Goal: Task Accomplishment & Management: Manage account settings

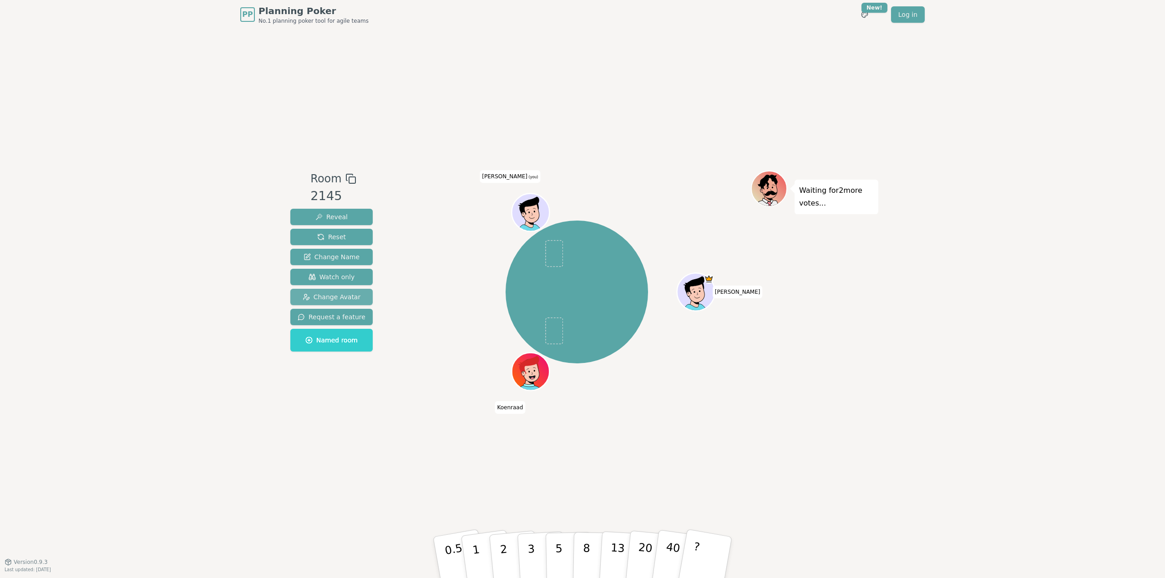
click at [333, 294] on span "Change Avatar" at bounding box center [332, 297] width 58 height 9
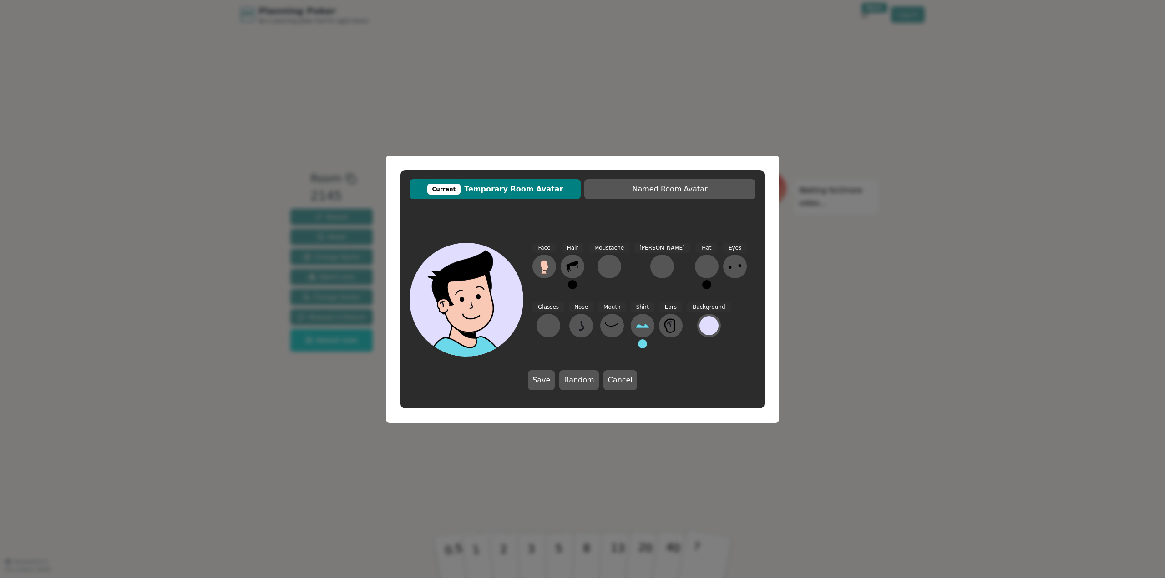
click at [334, 391] on div "Current Temporary Room Avatar Named Room Avatar Face Hair Moustache Beard Hat E…" at bounding box center [582, 289] width 1165 height 578
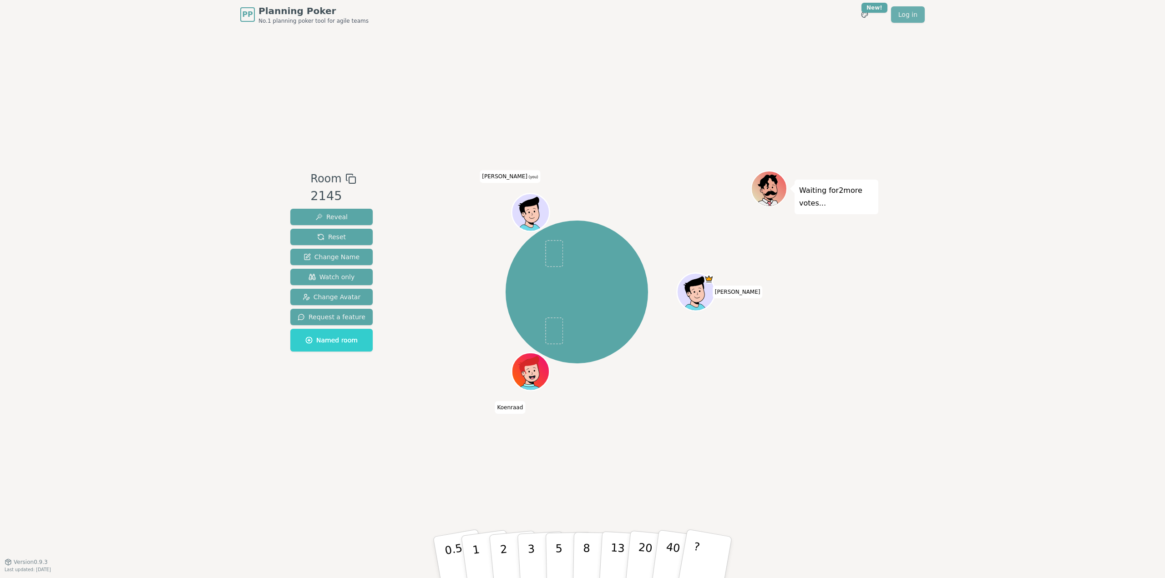
click at [917, 12] on link "Log in" at bounding box center [908, 14] width 34 height 16
click at [319, 299] on span "Change Avatar" at bounding box center [332, 297] width 58 height 9
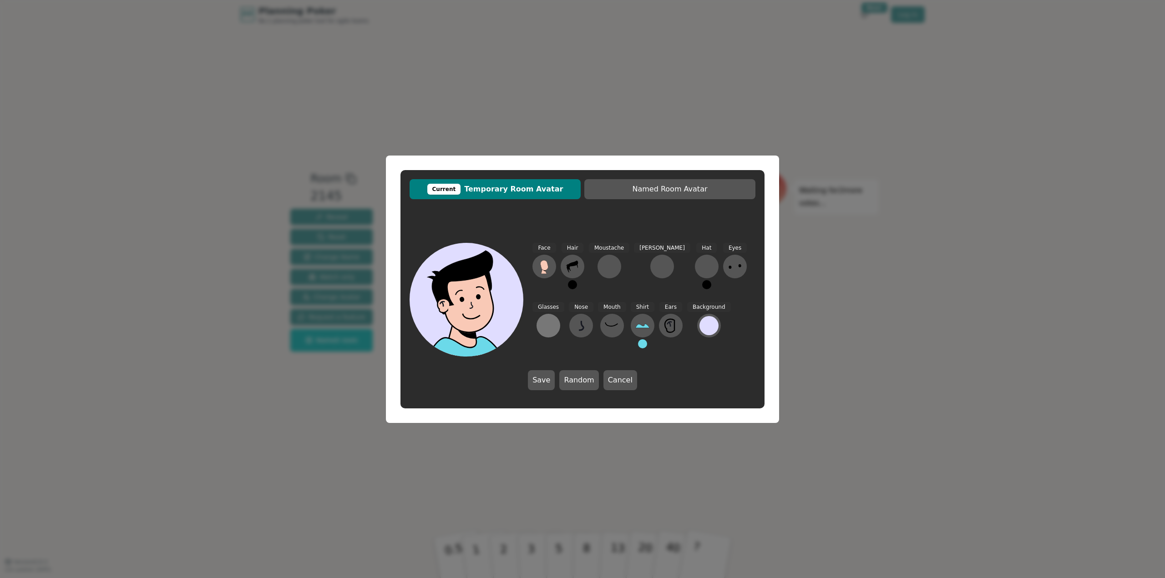
click at [556, 319] on div at bounding box center [548, 326] width 15 height 15
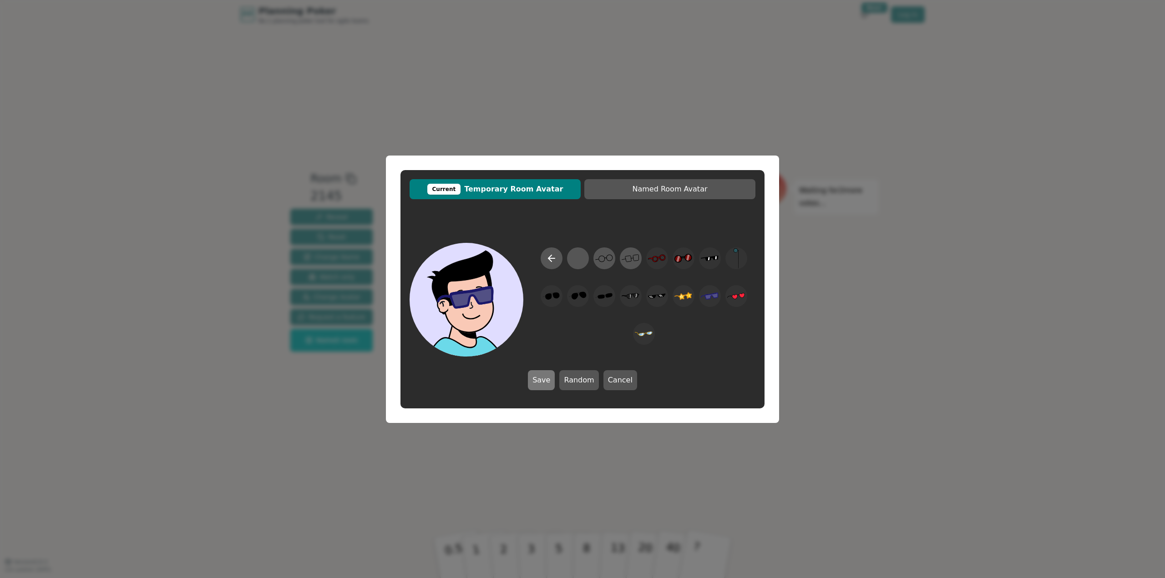
click at [549, 379] on button "Save" at bounding box center [541, 380] width 27 height 20
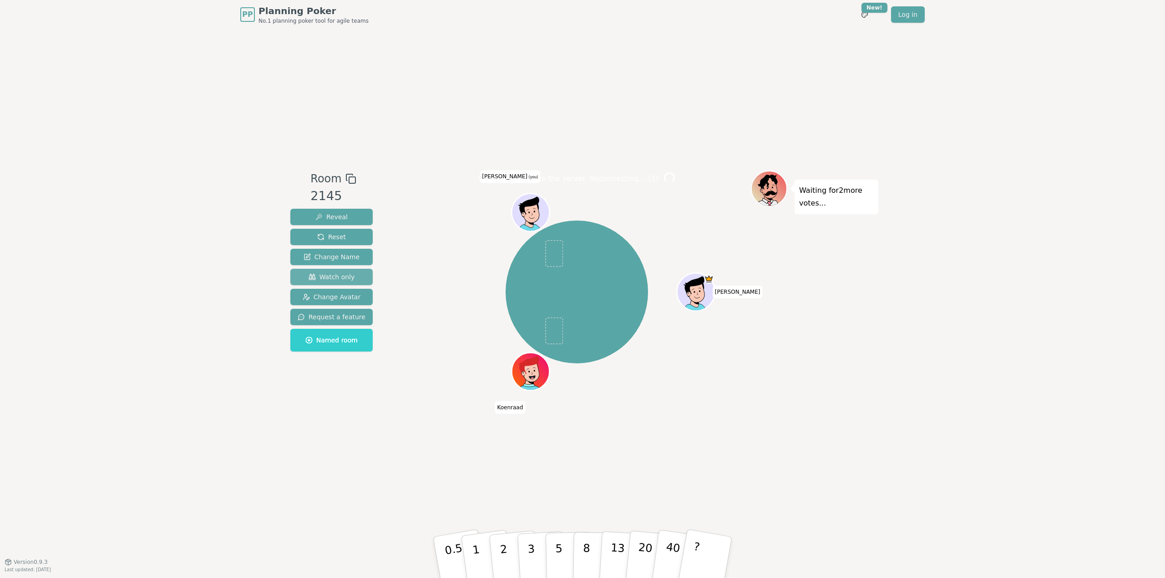
click at [327, 278] on span "Watch only" at bounding box center [332, 277] width 46 height 9
click at [331, 277] on span "Watch only" at bounding box center [332, 277] width 46 height 9
click at [215, 277] on div "PP Planning Poker No.1 planning poker tool for agile teams Toggle theme New! Lo…" at bounding box center [582, 289] width 1165 height 578
click at [323, 274] on span "Watch only" at bounding box center [332, 277] width 46 height 9
click at [213, 269] on div "PP Planning Poker No.1 planning poker tool for agile teams Toggle theme New! Lo…" at bounding box center [582, 289] width 1165 height 578
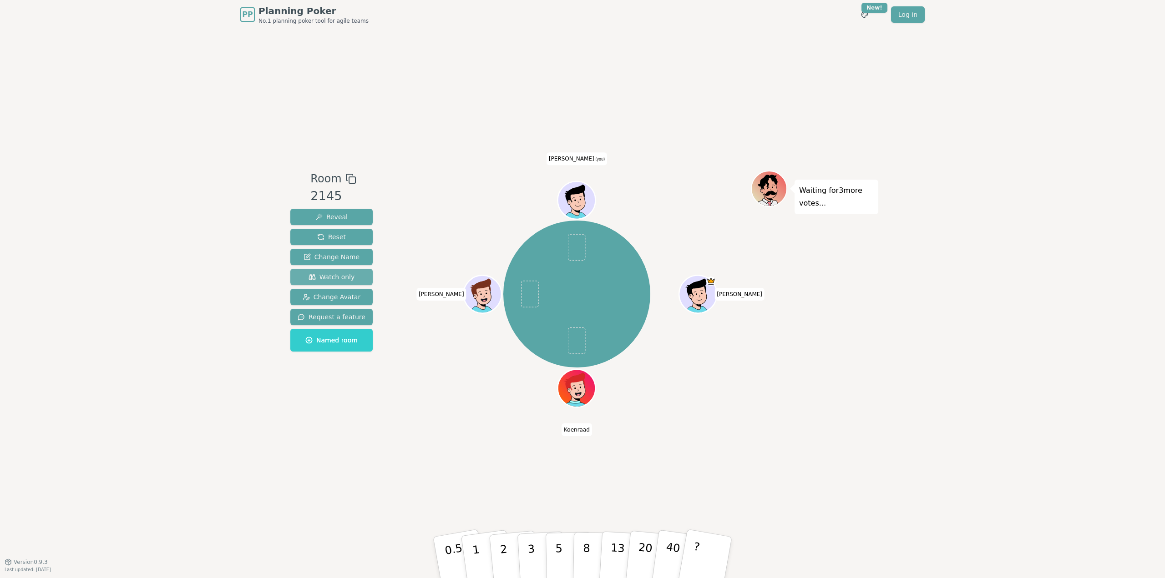
click at [337, 274] on span "Watch only" at bounding box center [332, 277] width 46 height 9
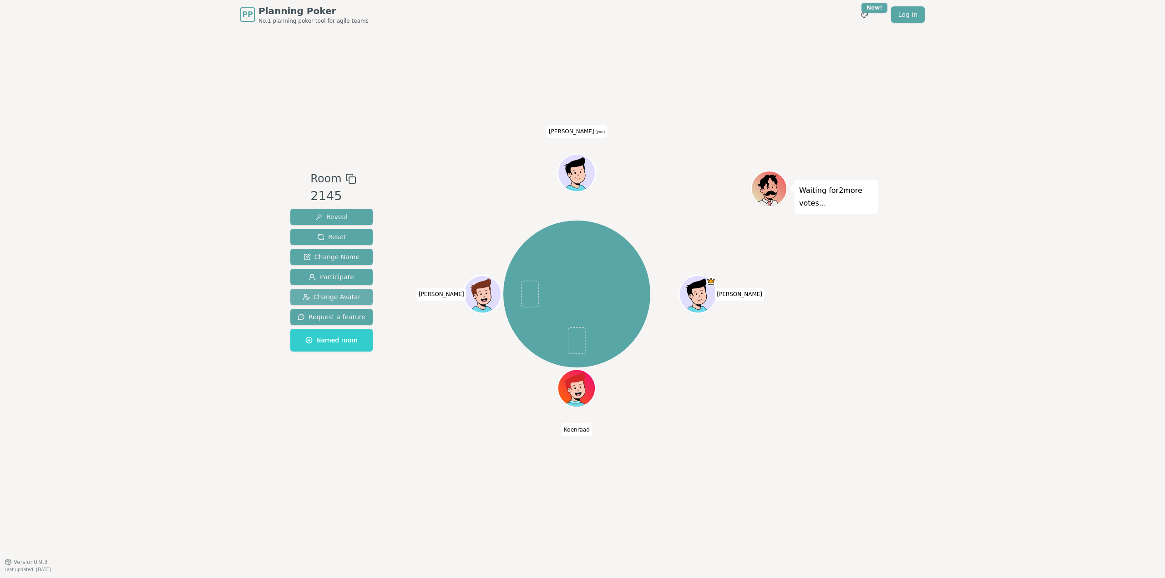
click at [326, 299] on span "Change Avatar" at bounding box center [332, 297] width 58 height 9
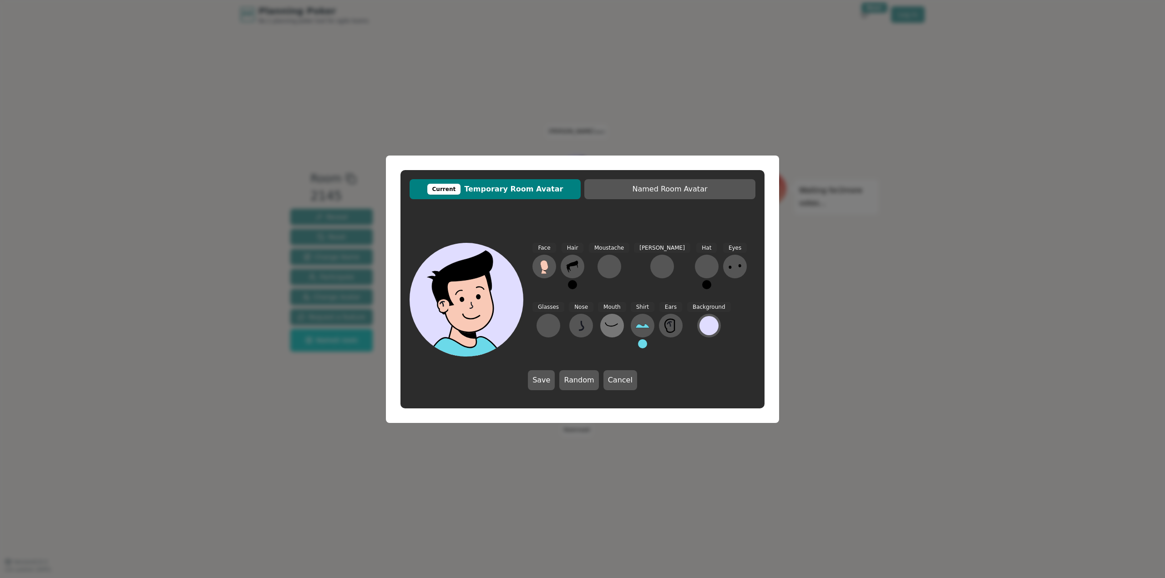
click at [605, 324] on icon at bounding box center [612, 326] width 15 height 15
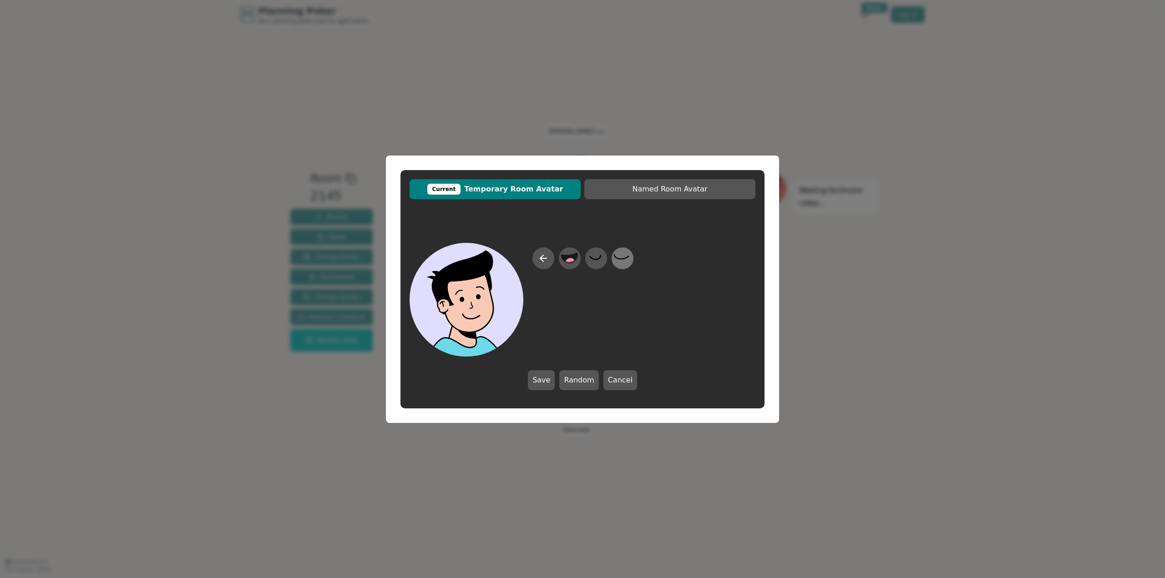
click at [627, 258] on icon at bounding box center [621, 256] width 15 height 5
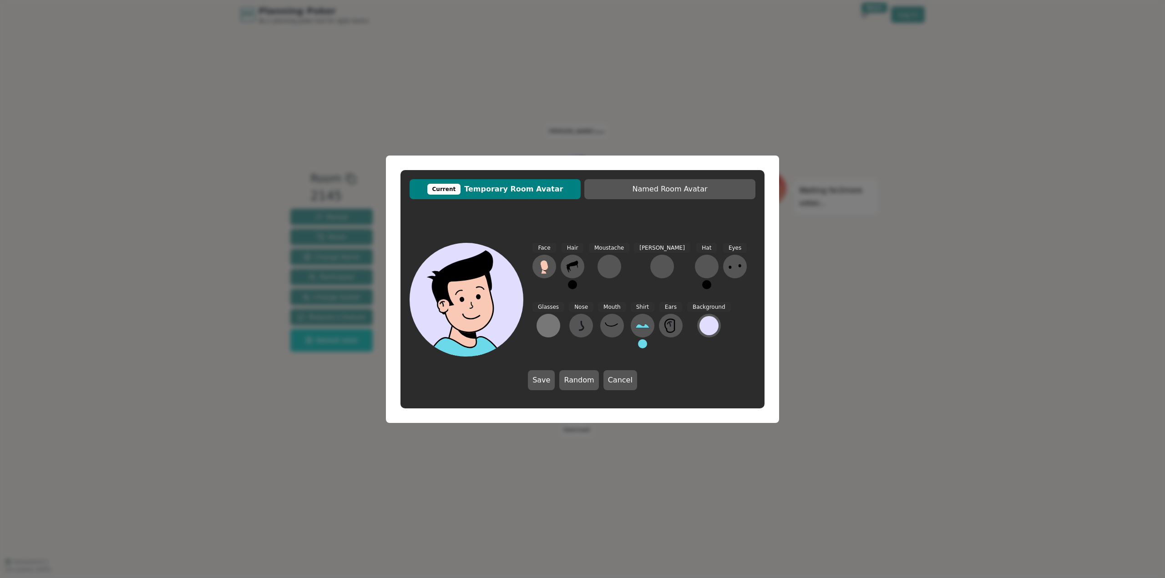
click at [556, 319] on div at bounding box center [548, 326] width 15 height 15
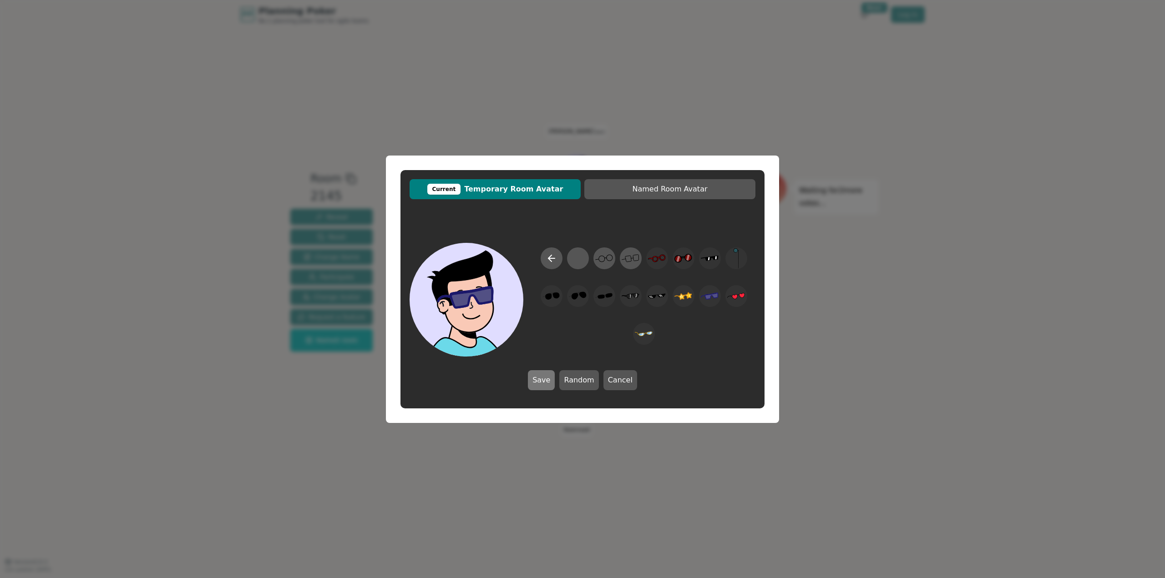
click at [554, 375] on button "Save" at bounding box center [541, 380] width 27 height 20
